Goal: Task Accomplishment & Management: Use online tool/utility

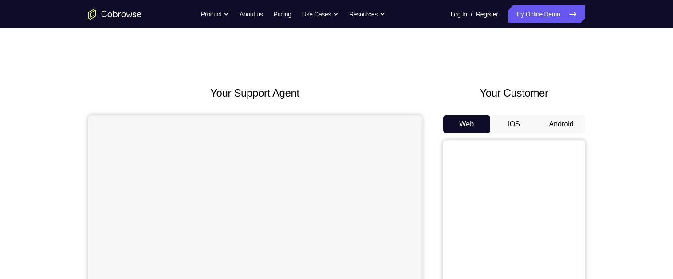
scroll to position [43, 0]
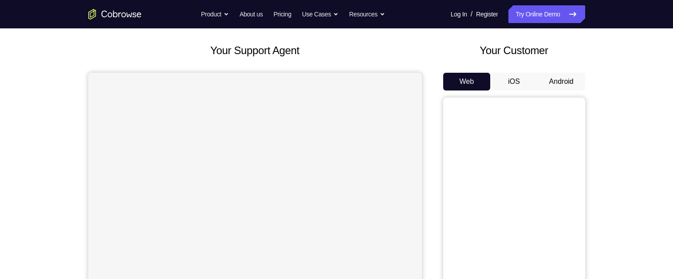
click at [569, 76] on button "Android" at bounding box center [561, 82] width 47 height 18
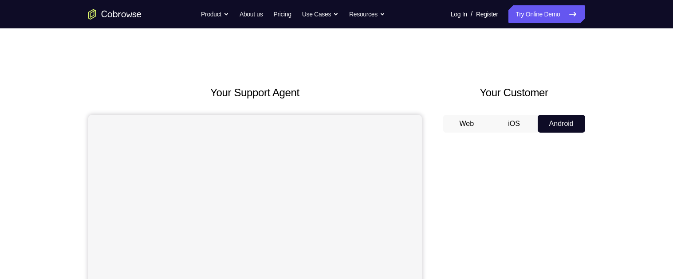
scroll to position [0, 0]
click at [550, 16] on link "Try Online Demo" at bounding box center [546, 14] width 76 height 18
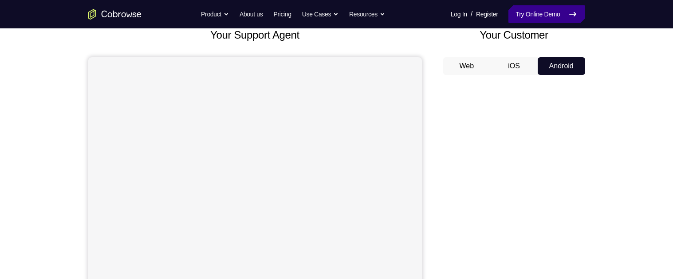
scroll to position [59, 0]
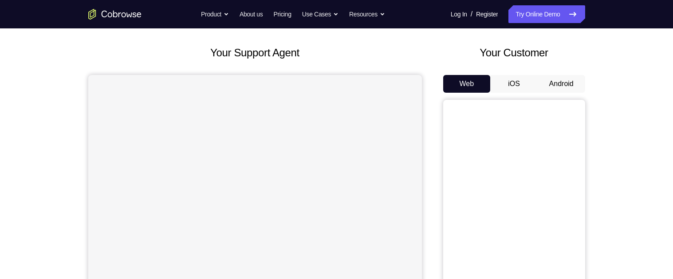
scroll to position [53, 0]
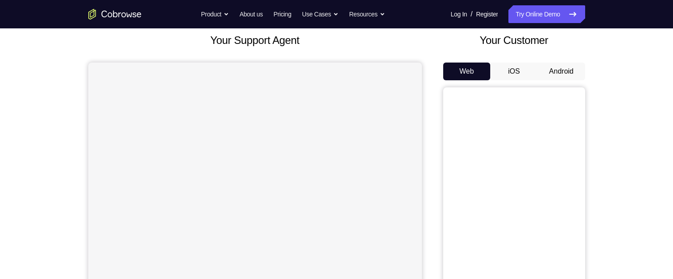
click at [575, 65] on button "Android" at bounding box center [561, 72] width 47 height 18
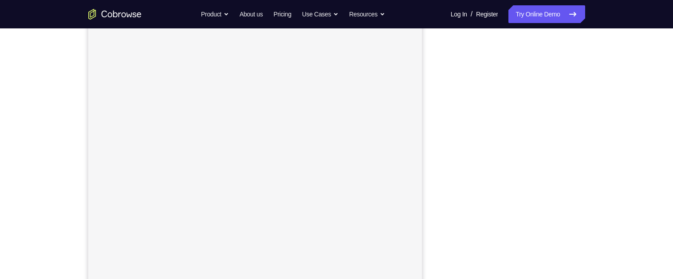
scroll to position [115, 0]
click at [41, 115] on div "Your Support Agent Your Customer Web iOS Android Next Steps We’d be happy to gi…" at bounding box center [336, 206] width 673 height 585
click at [613, 36] on div "Your Support Agent Your Customer Web iOS Android Next Steps We’d be happy to gi…" at bounding box center [337, 181] width 568 height 585
